Goal: Task Accomplishment & Management: Use online tool/utility

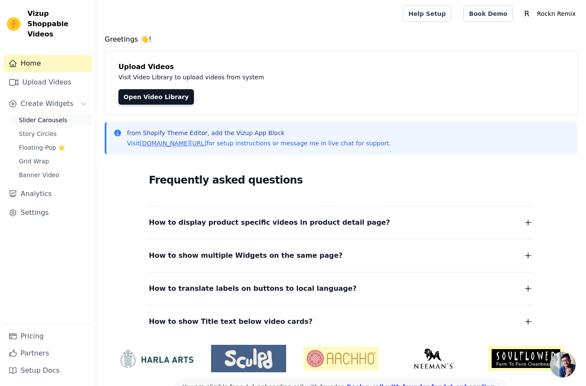
click at [41, 116] on span "Slider Carousels" at bounding box center [43, 120] width 48 height 9
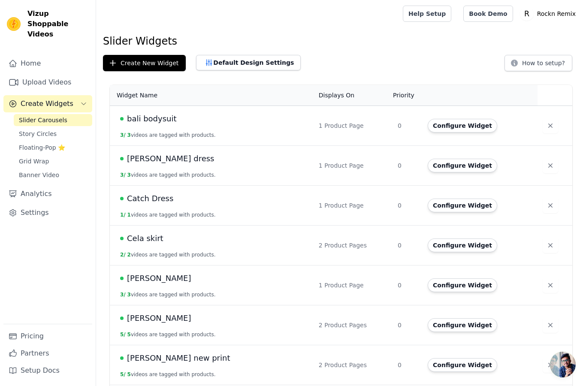
click at [149, 159] on span "[PERSON_NAME] dress" at bounding box center [170, 159] width 87 height 12
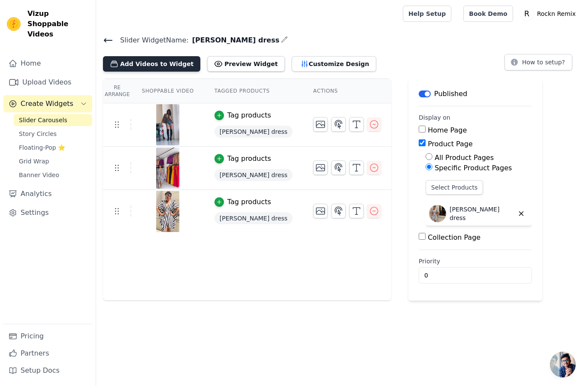
click at [158, 63] on button "Add Videos to Widget" at bounding box center [151, 63] width 97 height 15
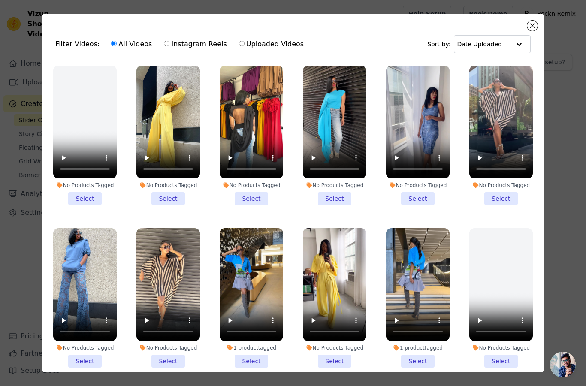
click at [496, 197] on li "No Products Tagged Select" at bounding box center [500, 135] width 63 height 139
click at [0, 0] on input "No Products Tagged Select" at bounding box center [0, 0] width 0 height 0
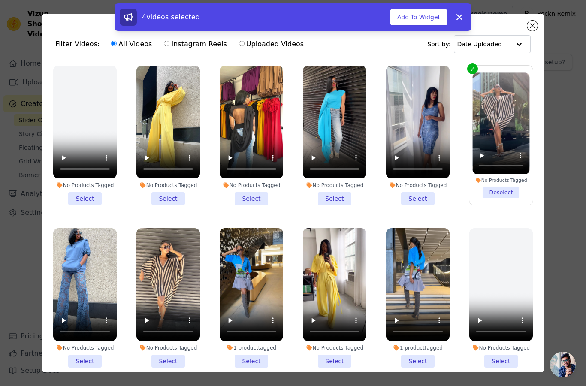
click at [177, 359] on li "No Products Tagged Select" at bounding box center [167, 297] width 63 height 139
click at [0, 0] on input "No Products Tagged Select" at bounding box center [0, 0] width 0 height 0
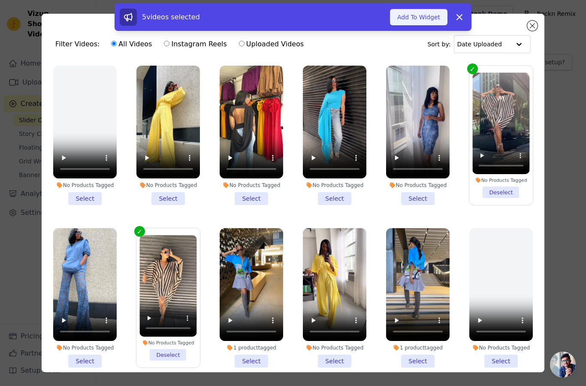
click at [420, 15] on button "Add To Widget" at bounding box center [418, 17] width 57 height 16
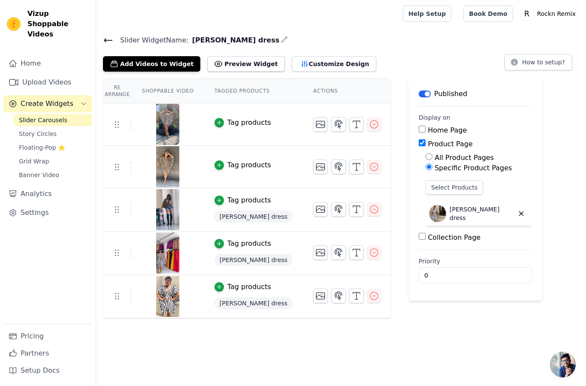
click at [245, 123] on div "Tag products" at bounding box center [249, 122] width 44 height 10
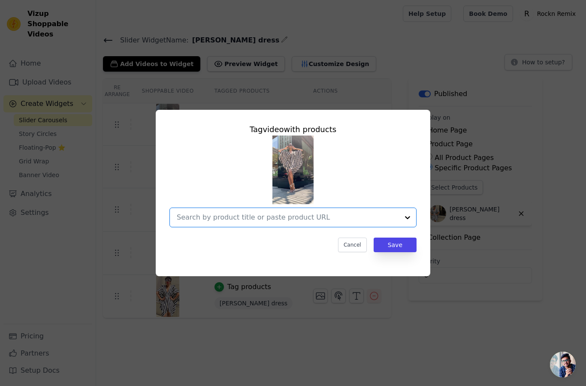
click at [268, 223] on input "text" at bounding box center [288, 217] width 222 height 10
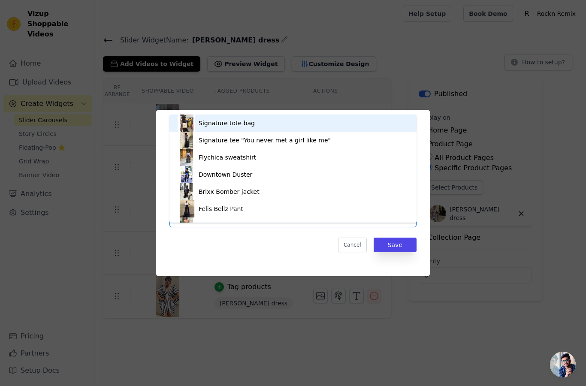
type input "[PERSON_NAME]"
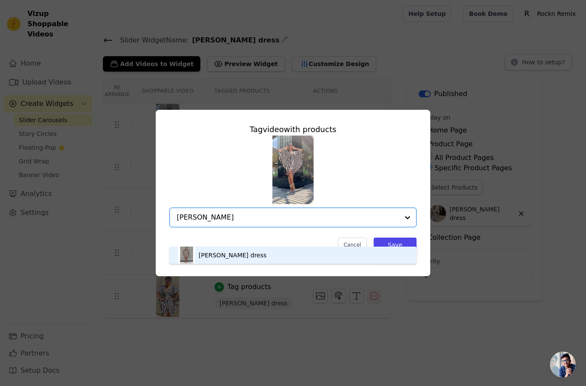
click at [228, 264] on div "[PERSON_NAME] dress" at bounding box center [293, 255] width 230 height 17
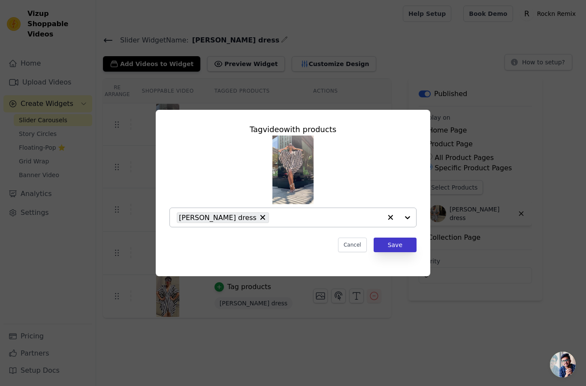
click at [387, 252] on button "Save" at bounding box center [394, 245] width 43 height 15
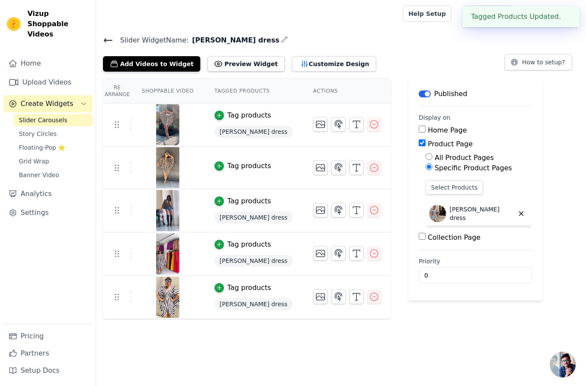
click at [239, 164] on div "Tag products" at bounding box center [249, 166] width 44 height 10
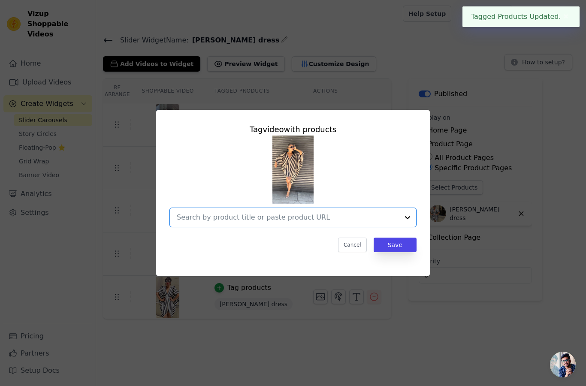
click at [210, 223] on input "text" at bounding box center [288, 217] width 222 height 10
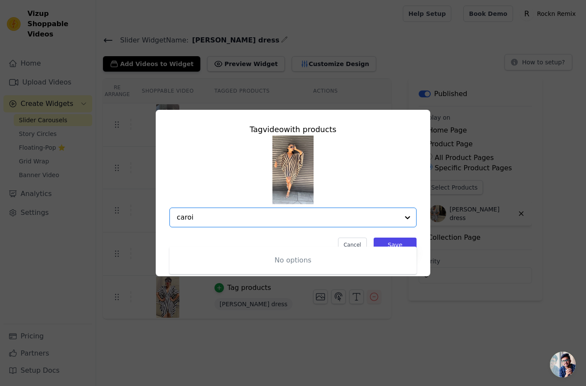
click at [241, 268] on div "No options" at bounding box center [292, 260] width 247 height 27
click at [227, 223] on input "caroi" at bounding box center [288, 217] width 222 height 10
type input "car"
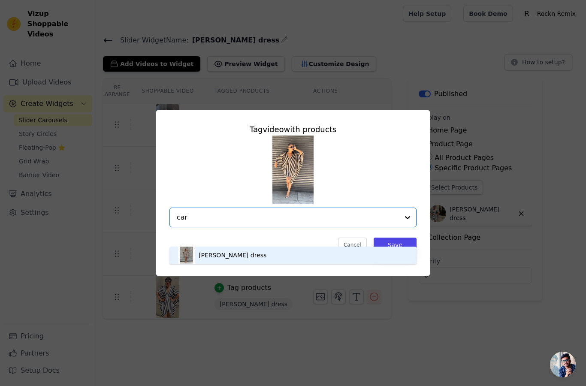
click at [223, 264] on div "[PERSON_NAME] dress" at bounding box center [293, 255] width 230 height 17
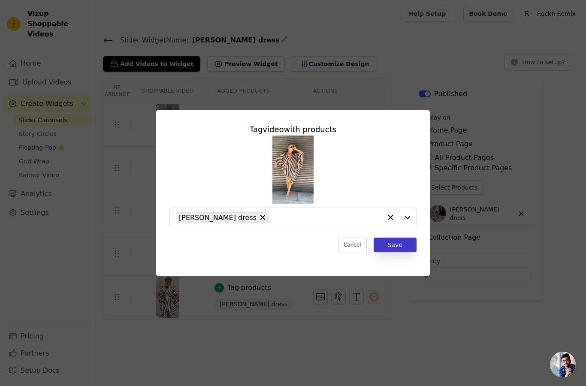
click at [396, 252] on button "Save" at bounding box center [394, 245] width 43 height 15
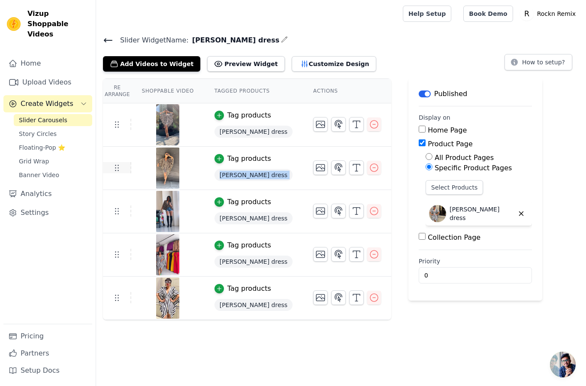
drag, startPoint x: 118, startPoint y: 213, endPoint x: 118, endPoint y: 171, distance: 41.6
click at [118, 171] on tbody "Tag products [PERSON_NAME] dress Tag products [PERSON_NAME] dress Tag products …" at bounding box center [247, 211] width 288 height 217
drag, startPoint x: 112, startPoint y: 208, endPoint x: 113, endPoint y: 156, distance: 52.3
click at [113, 156] on tbody "Tag products [PERSON_NAME] dress Tag products [PERSON_NAME] dress Tag products …" at bounding box center [247, 211] width 288 height 217
click at [116, 217] on tbody "Tag products [PERSON_NAME] dress Tag products [PERSON_NAME] dress Tag products …" at bounding box center [247, 211] width 288 height 217
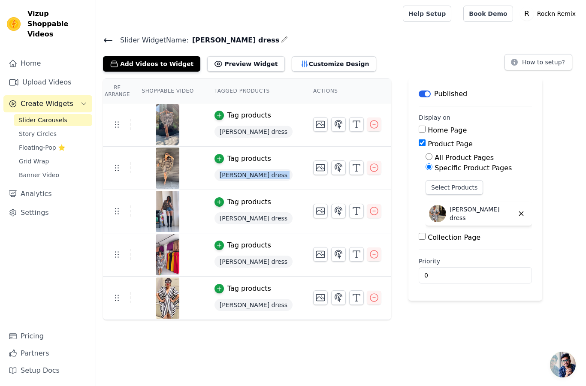
drag, startPoint x: 119, startPoint y: 204, endPoint x: 120, endPoint y: 178, distance: 26.6
click at [120, 178] on tbody "Tag products [PERSON_NAME] dress Tag products [PERSON_NAME] dress Tag products …" at bounding box center [247, 211] width 288 height 217
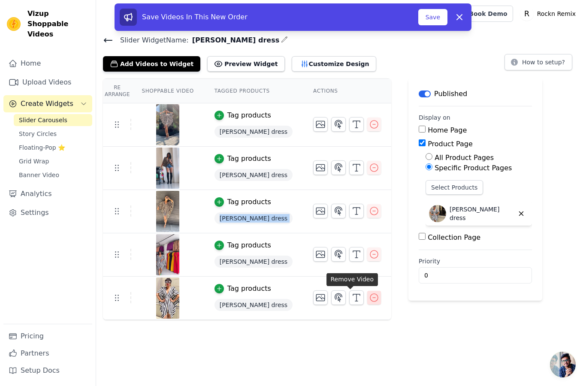
click at [369, 299] on icon "button" at bounding box center [374, 297] width 10 height 10
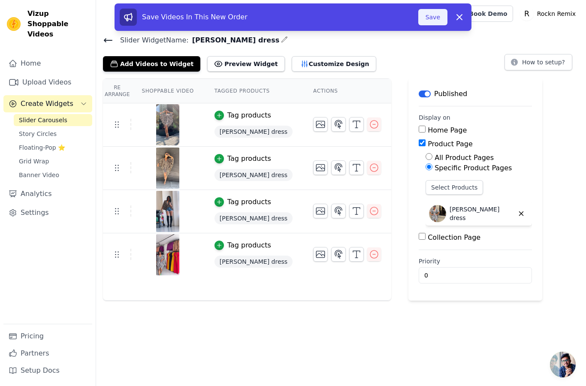
click at [433, 15] on button "Save" at bounding box center [432, 17] width 29 height 16
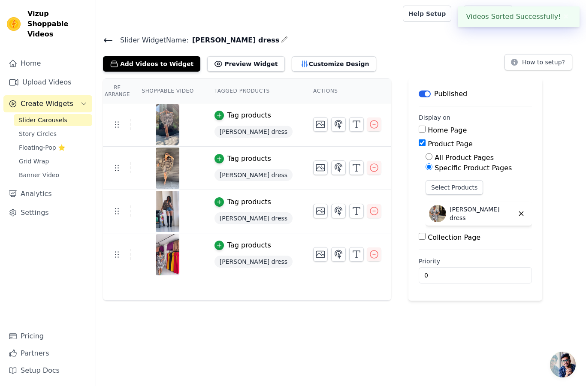
click at [56, 116] on span "Slider Carousels" at bounding box center [43, 120] width 48 height 9
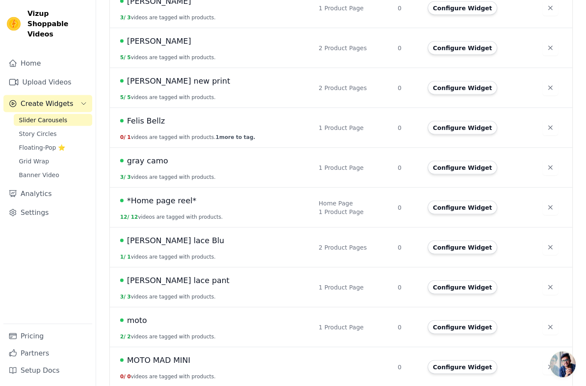
scroll to position [282, 0]
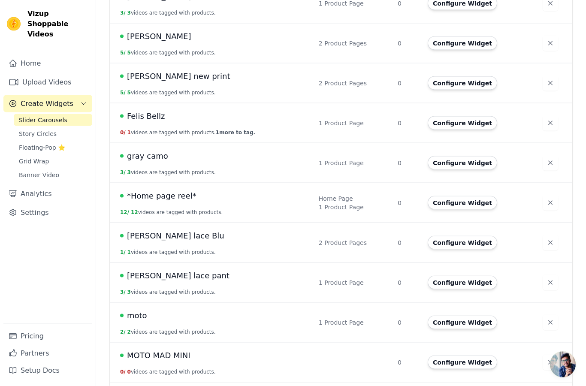
click at [167, 196] on span "*Home page reel*" at bounding box center [161, 196] width 69 height 12
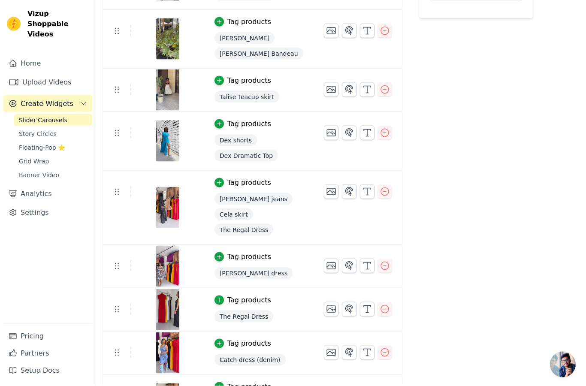
scroll to position [295, 0]
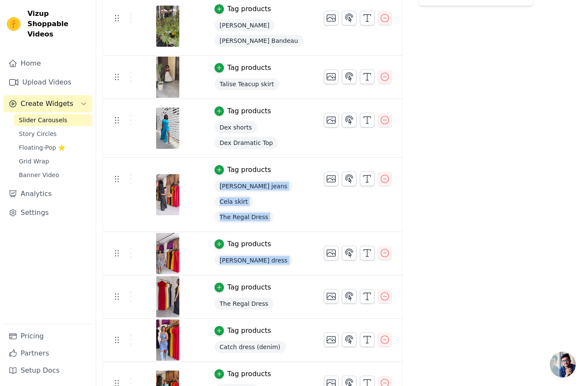
drag, startPoint x: 119, startPoint y: 299, endPoint x: 119, endPoint y: 214, distance: 84.5
click at [119, 214] on tbody "Tag products Moto mini dress Tag products Shilo Tee Tag products [PERSON_NAME] …" at bounding box center [252, 114] width 299 height 612
click at [123, 295] on td at bounding box center [117, 296] width 28 height 11
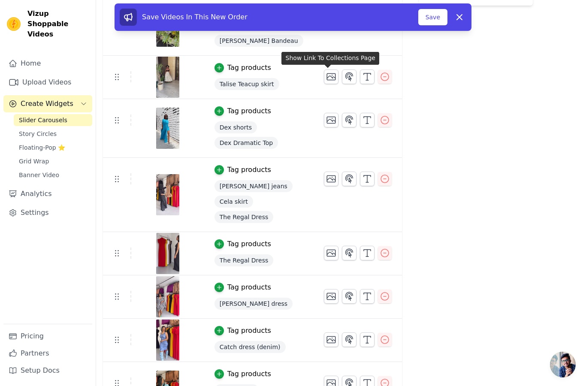
scroll to position [329, 0]
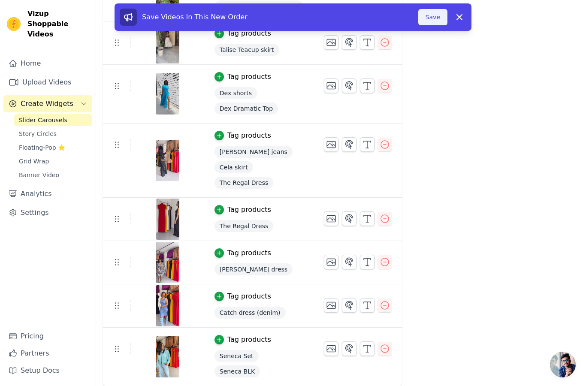
click at [433, 18] on button "Save" at bounding box center [432, 17] width 29 height 16
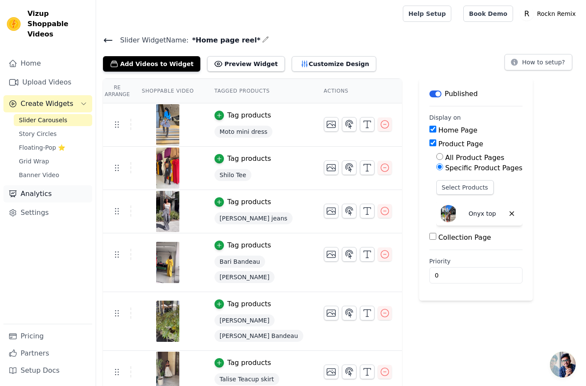
click at [32, 190] on link "Analytics" at bounding box center [47, 193] width 89 height 17
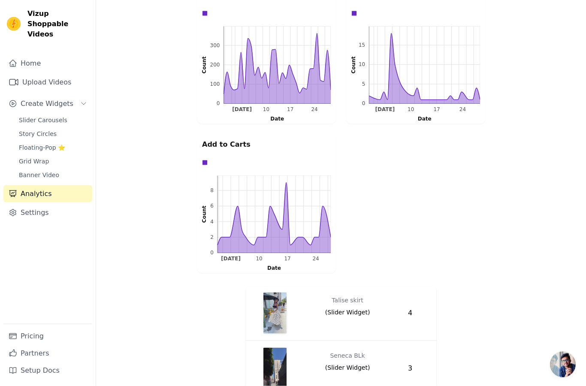
scroll to position [212, 0]
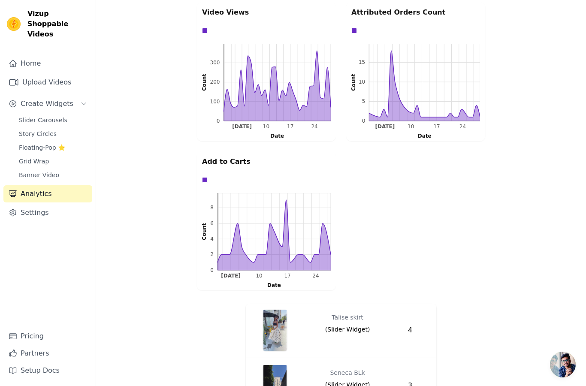
drag, startPoint x: 49, startPoint y: 57, endPoint x: 49, endPoint y: 270, distance: 212.2
click at [49, 57] on link "Home" at bounding box center [47, 63] width 89 height 17
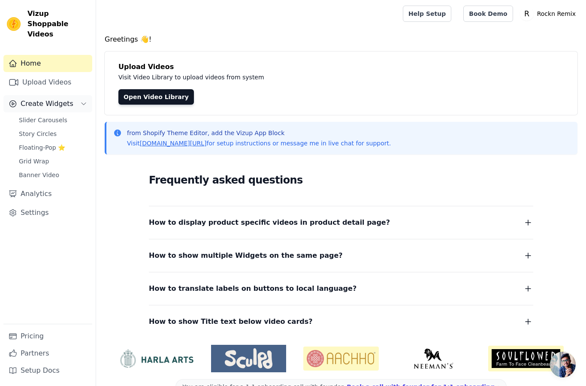
click at [51, 99] on span "Create Widgets" at bounding box center [47, 104] width 53 height 10
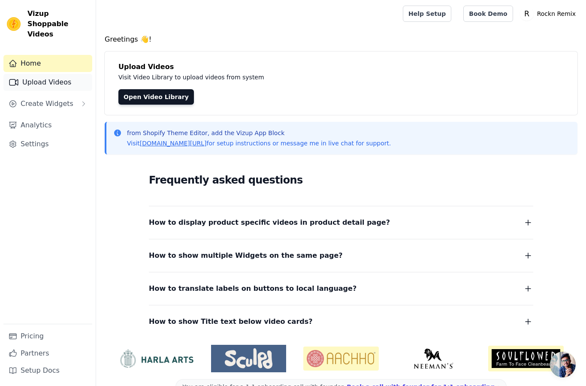
click at [51, 74] on link "Upload Videos" at bounding box center [47, 82] width 89 height 17
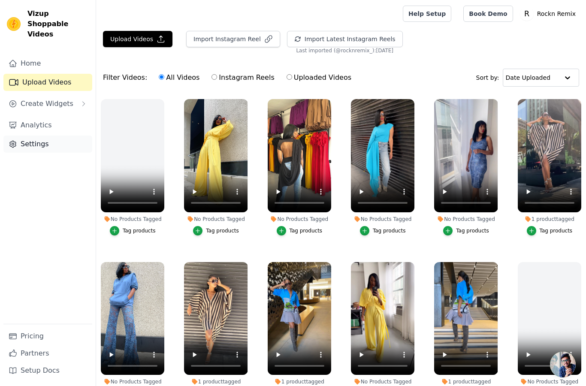
click at [37, 135] on link "Settings" at bounding box center [47, 143] width 89 height 17
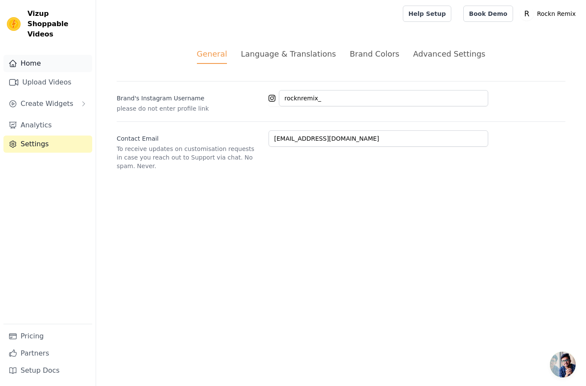
click at [37, 55] on link "Home" at bounding box center [47, 63] width 89 height 17
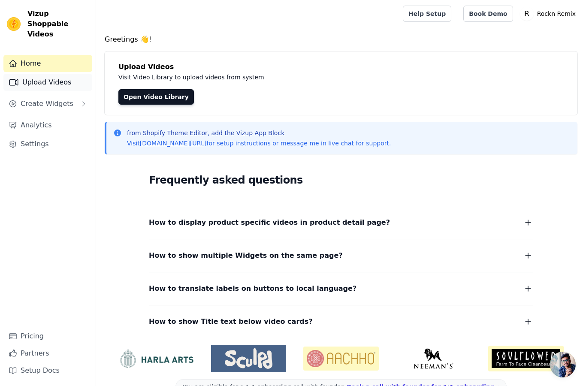
click at [50, 75] on link "Upload Videos" at bounding box center [47, 82] width 89 height 17
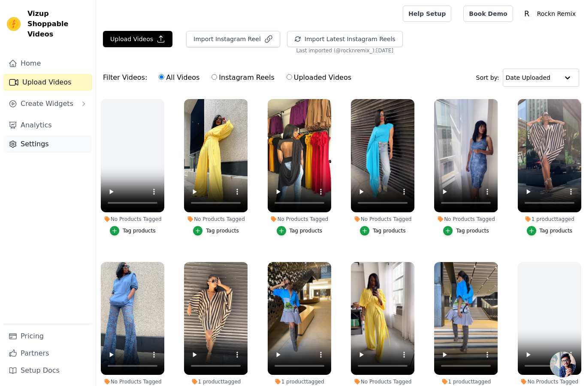
click at [35, 136] on link "Settings" at bounding box center [47, 143] width 89 height 17
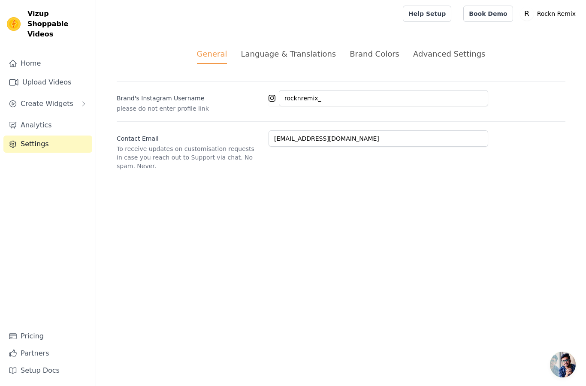
click at [274, 54] on div "Language & Translations" at bounding box center [288, 54] width 95 height 12
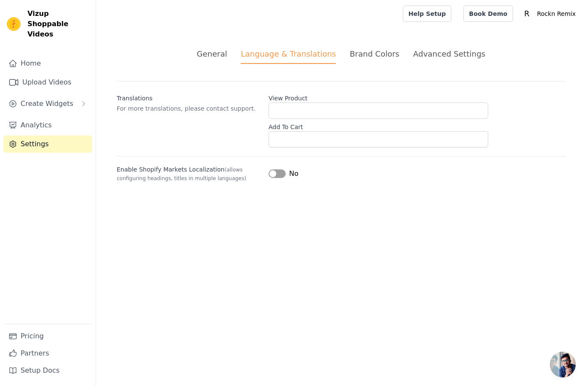
click at [363, 59] on div "Brand Colors" at bounding box center [374, 54] width 50 height 12
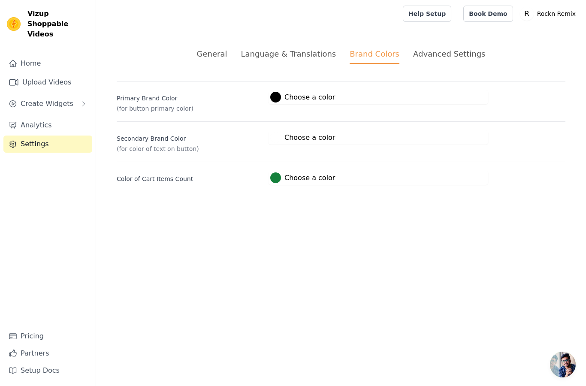
click at [455, 60] on li "Advanced Settings" at bounding box center [449, 56] width 72 height 16
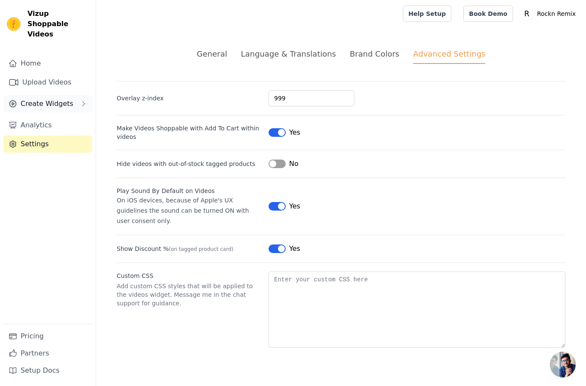
click at [36, 99] on button "Create Widgets" at bounding box center [47, 103] width 89 height 17
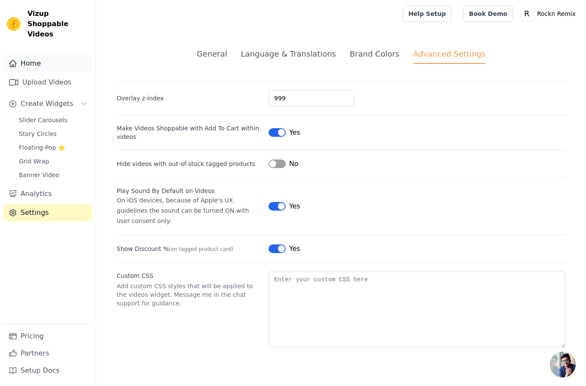
click at [42, 55] on link "Home" at bounding box center [47, 63] width 89 height 17
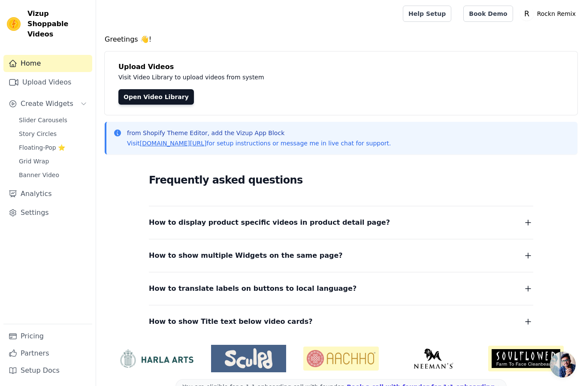
click at [38, 56] on link "Home" at bounding box center [47, 63] width 89 height 17
click at [39, 74] on link "Upload Videos" at bounding box center [47, 82] width 89 height 17
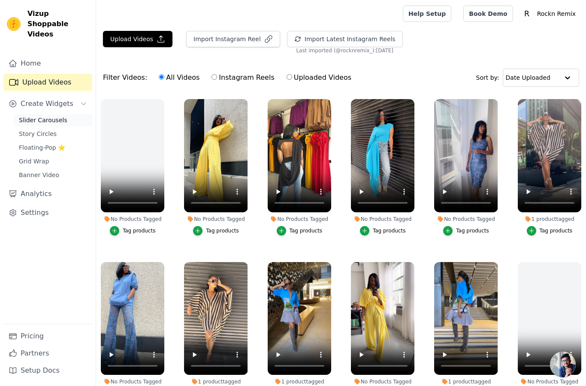
click at [45, 116] on span "Slider Carousels" at bounding box center [43, 120] width 48 height 9
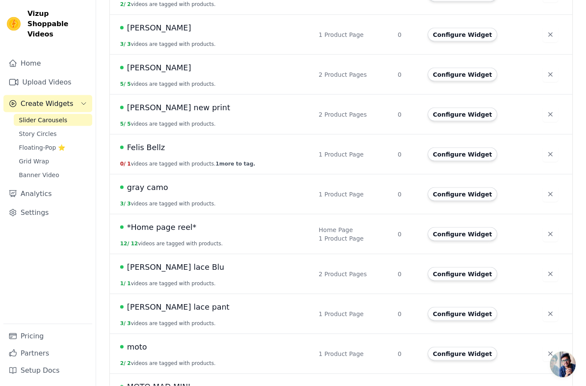
scroll to position [253, 0]
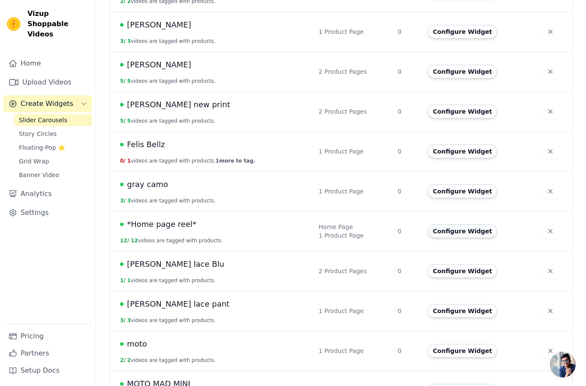
click at [453, 232] on button "Configure Widget" at bounding box center [461, 231] width 69 height 14
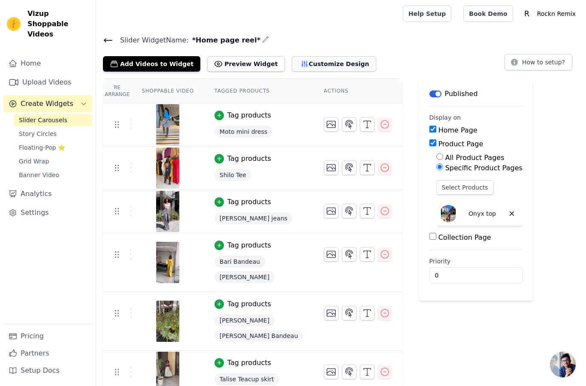
click at [308, 62] on button "Customize Design" at bounding box center [334, 63] width 84 height 15
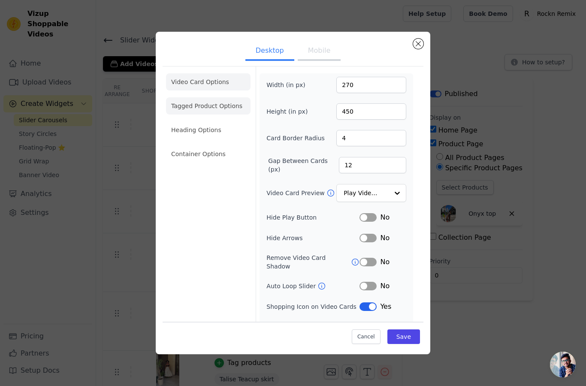
click at [204, 145] on li "Tagged Product Options" at bounding box center [208, 153] width 84 height 17
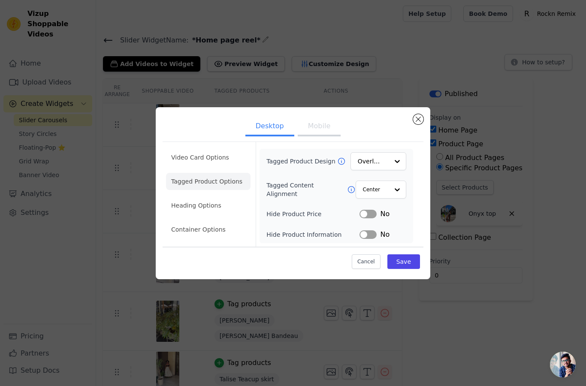
click at [416, 124] on button "Close modal" at bounding box center [418, 119] width 10 height 10
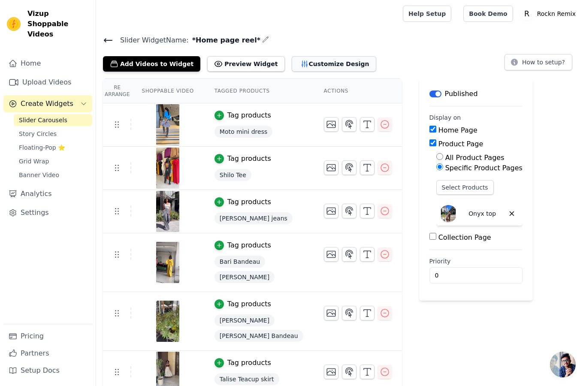
click at [306, 66] on button "Customize Design" at bounding box center [334, 63] width 84 height 15
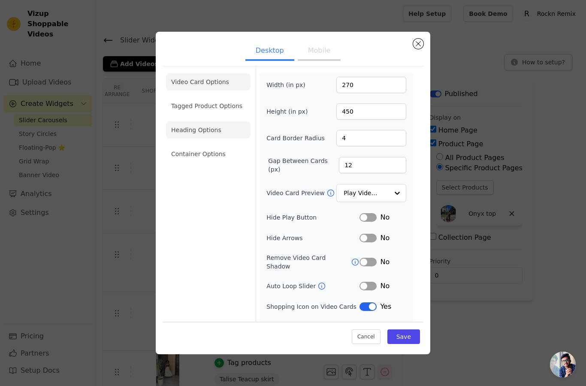
click at [205, 138] on li "Heading Options" at bounding box center [208, 129] width 84 height 17
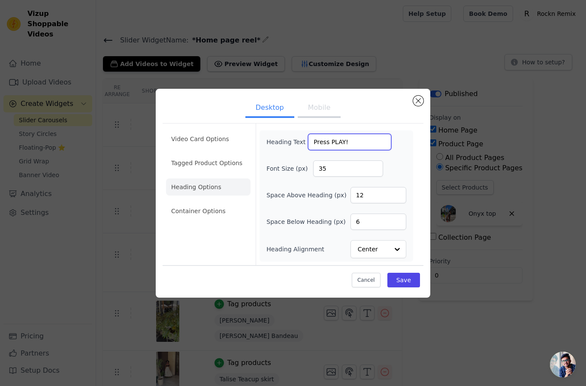
click at [367, 150] on input "Press PLAY!" at bounding box center [349, 142] width 83 height 16
click at [356, 150] on input "Press PLAY!" at bounding box center [349, 142] width 83 height 16
click at [351, 150] on input "Press PLAY!" at bounding box center [349, 142] width 83 height 16
click at [358, 150] on input "Press Play! ▶️" at bounding box center [349, 142] width 83 height 16
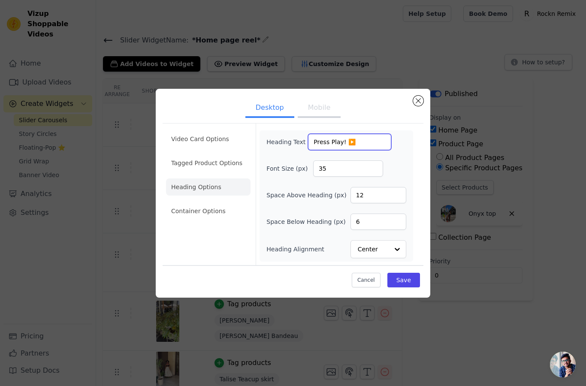
click at [362, 150] on input "Press Play! ▶️" at bounding box center [349, 142] width 83 height 16
type input "Press Play! ▶️"
click at [405, 287] on button "Save" at bounding box center [403, 280] width 33 height 15
